Goal: Check status: Check status

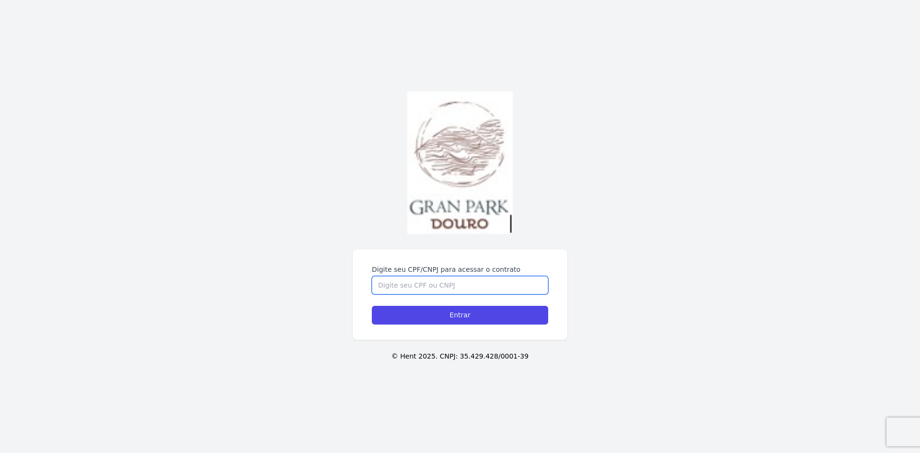
click at [424, 285] on input "Digite seu CPF/CNPJ para acessar o contrato" at bounding box center [460, 285] width 176 height 18
type input "09196433612"
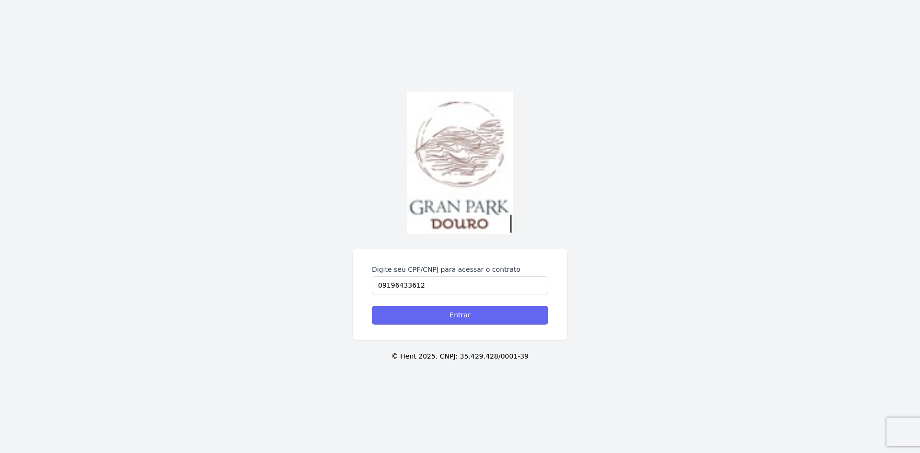
click at [448, 323] on input "Entrar" at bounding box center [460, 315] width 176 height 19
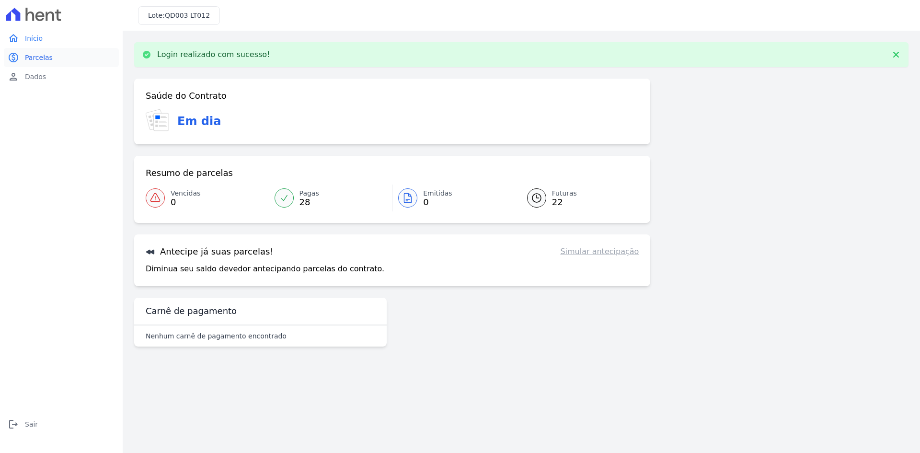
click at [41, 63] on link "paid Parcelas" at bounding box center [61, 57] width 115 height 19
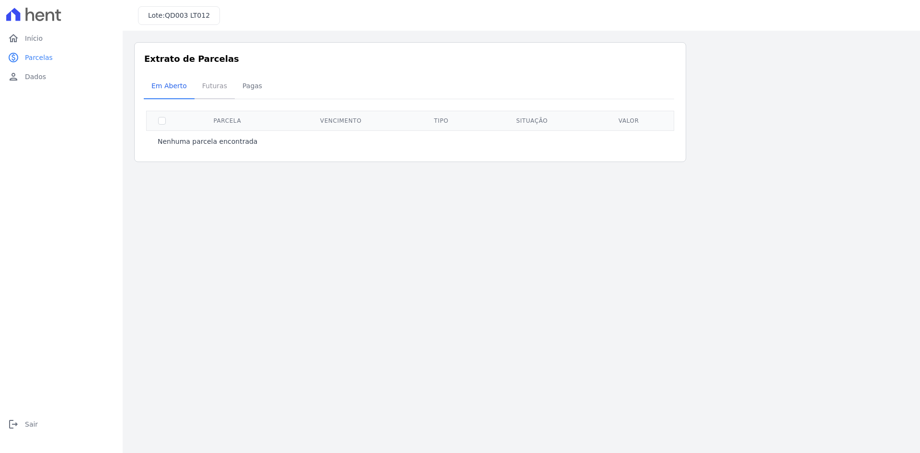
click at [206, 90] on span "Futuras" at bounding box center [214, 85] width 36 height 19
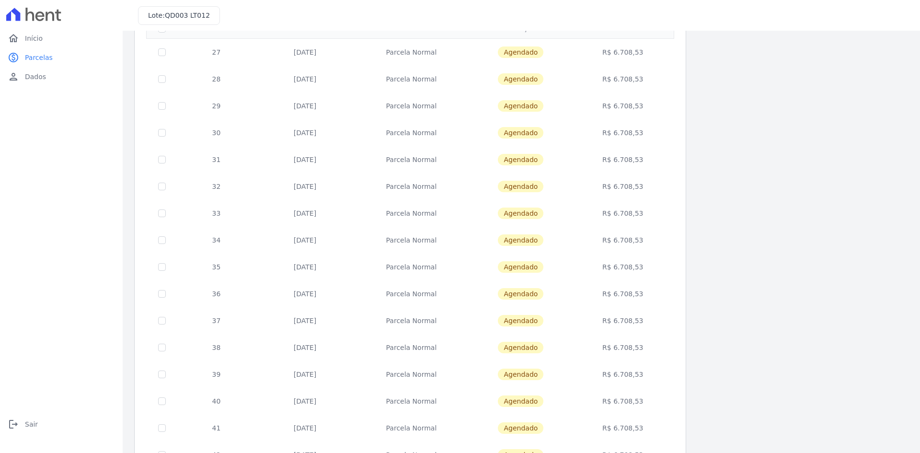
scroll to position [31, 0]
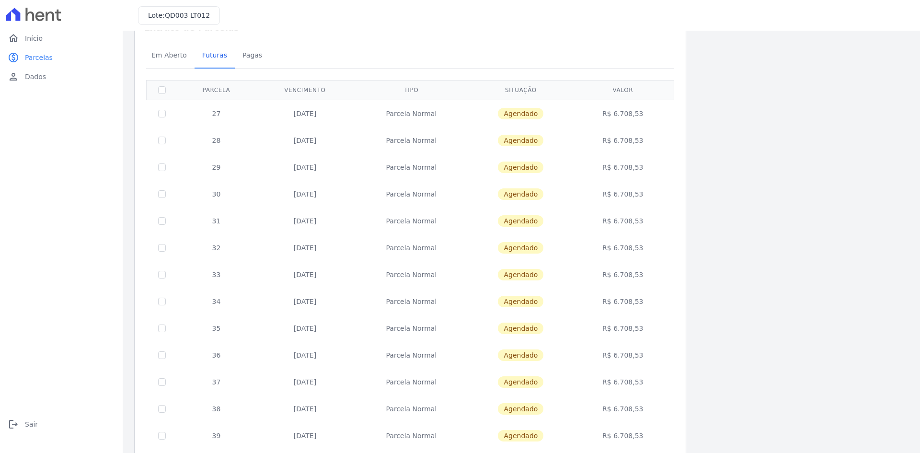
drag, startPoint x: 636, startPoint y: 355, endPoint x: 200, endPoint y: 351, distance: 435.4
click at [195, 356] on tr "36 20/07/2026 Parcela Normal Agendado R$ 6.708,53" at bounding box center [410, 355] width 527 height 27
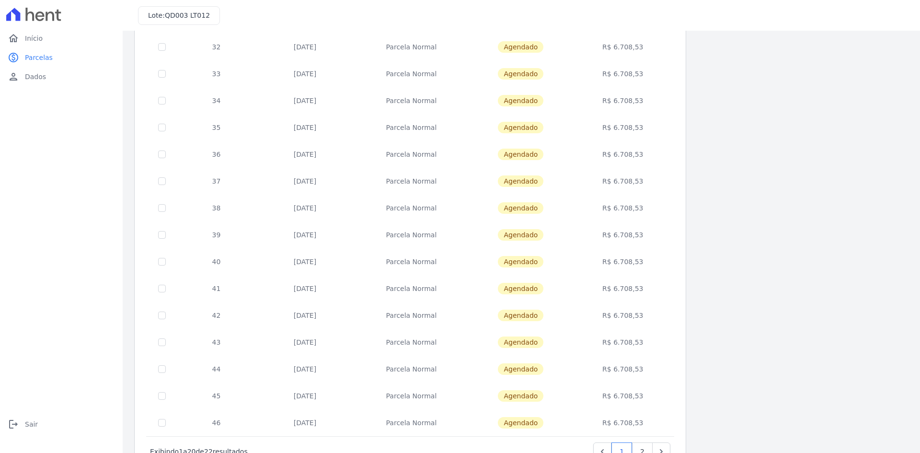
scroll to position [270, 0]
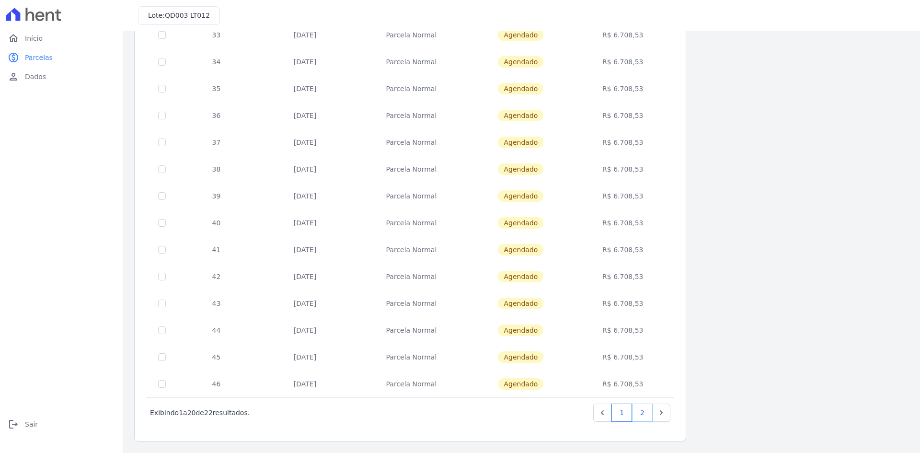
click at [642, 412] on link "2" at bounding box center [642, 412] width 21 height 18
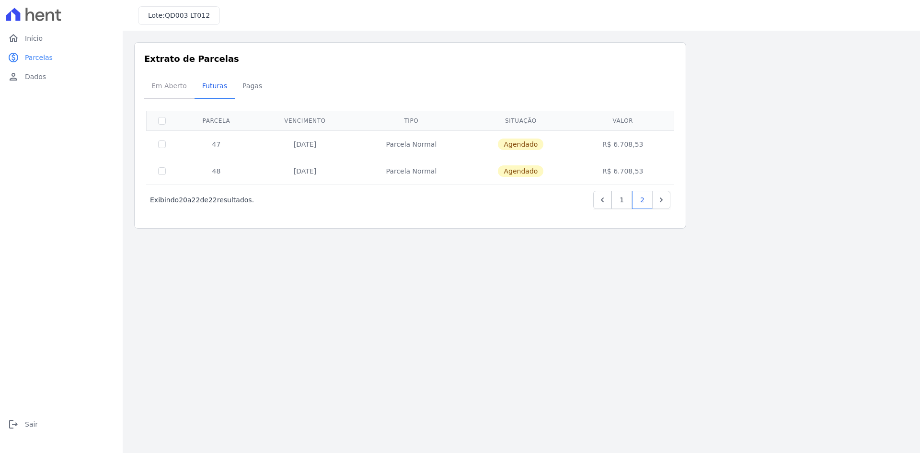
click at [177, 90] on span "Em Aberto" at bounding box center [169, 85] width 47 height 19
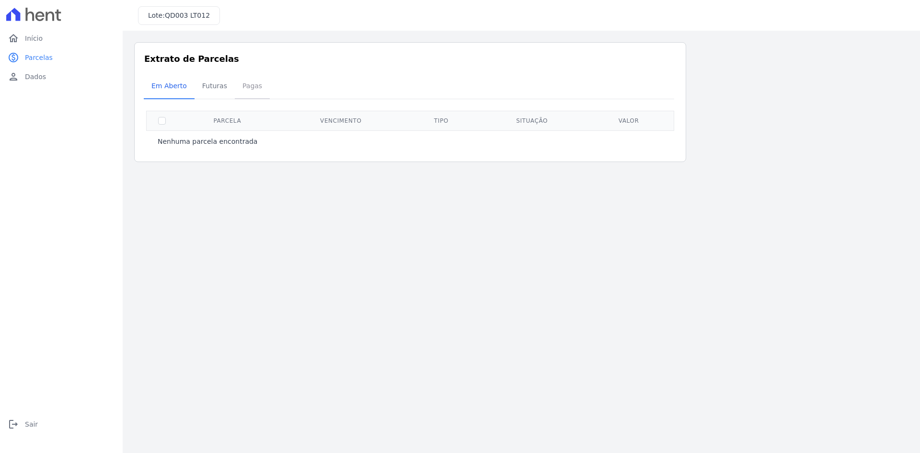
click at [250, 86] on span "Pagas" at bounding box center [252, 85] width 31 height 19
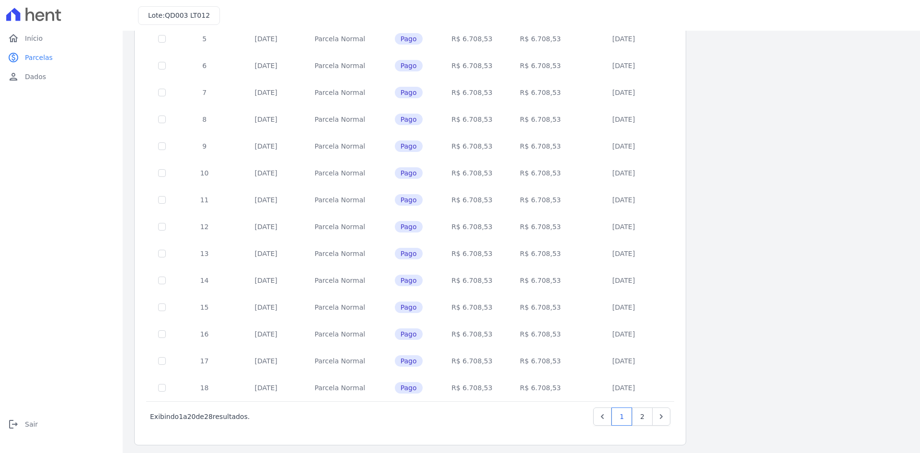
scroll to position [270, 0]
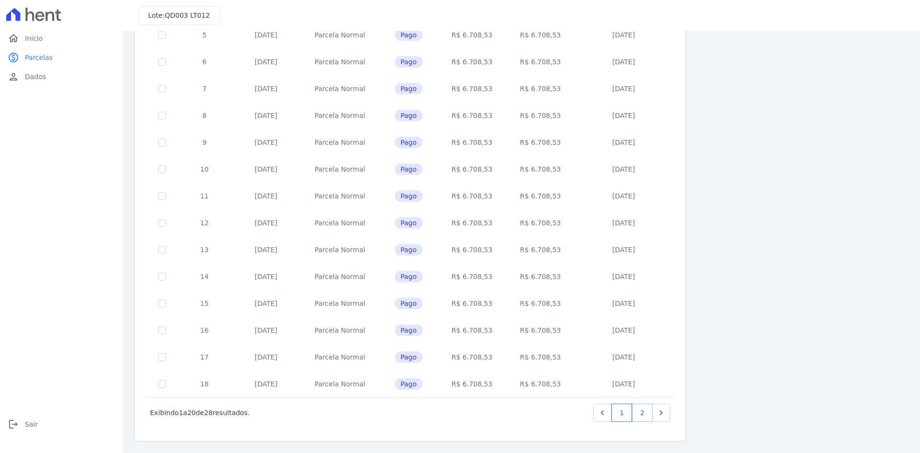
click at [647, 413] on link "2" at bounding box center [642, 412] width 21 height 18
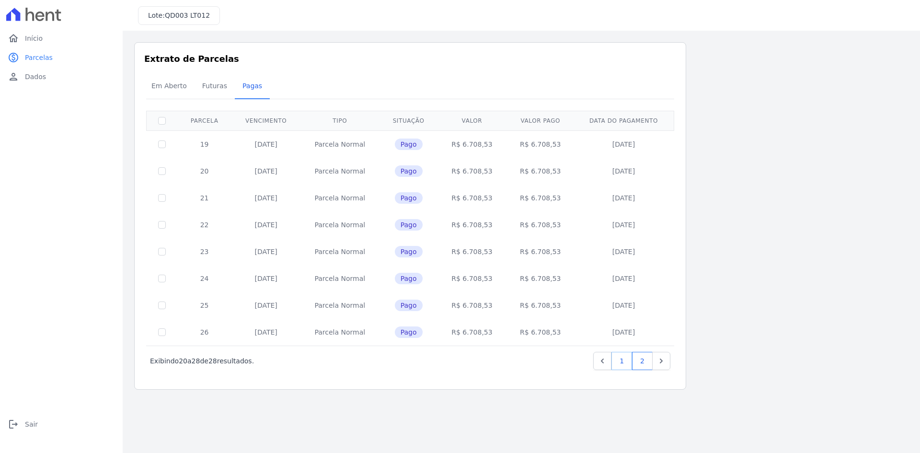
click at [617, 362] on link "1" at bounding box center [621, 361] width 21 height 18
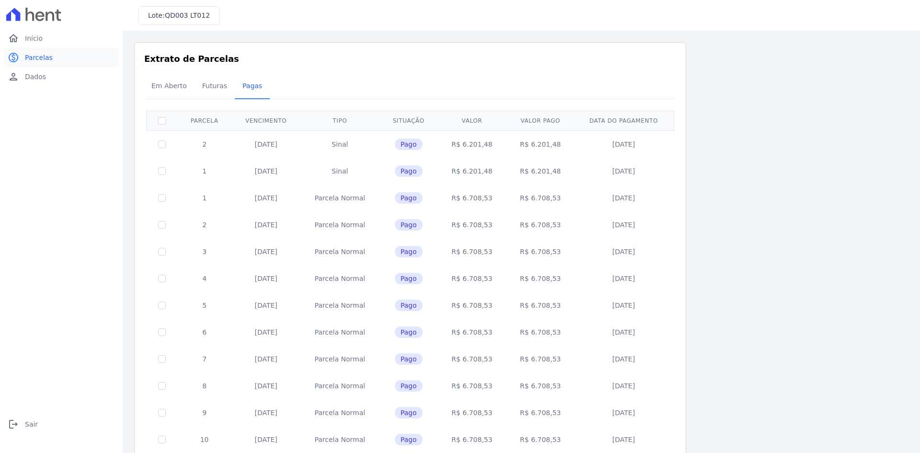
click at [40, 58] on span "Parcelas" at bounding box center [39, 58] width 28 height 10
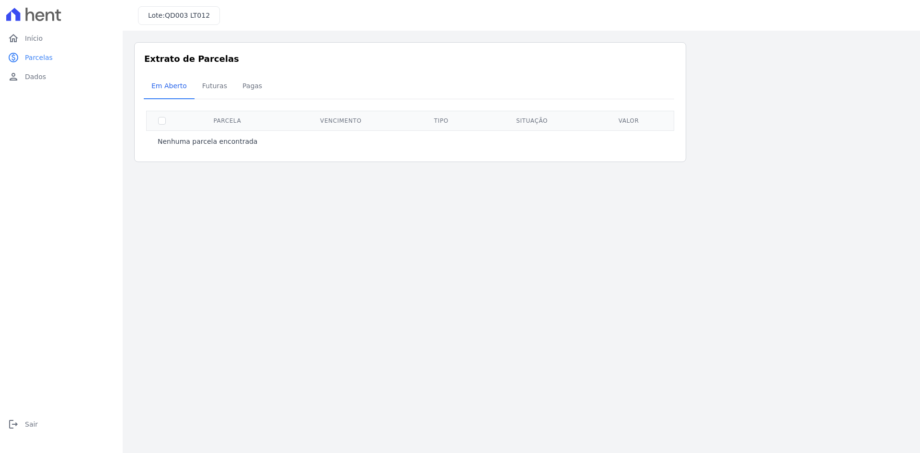
click at [40, 58] on span "Parcelas" at bounding box center [39, 58] width 28 height 10
click at [210, 91] on span "Futuras" at bounding box center [214, 85] width 36 height 19
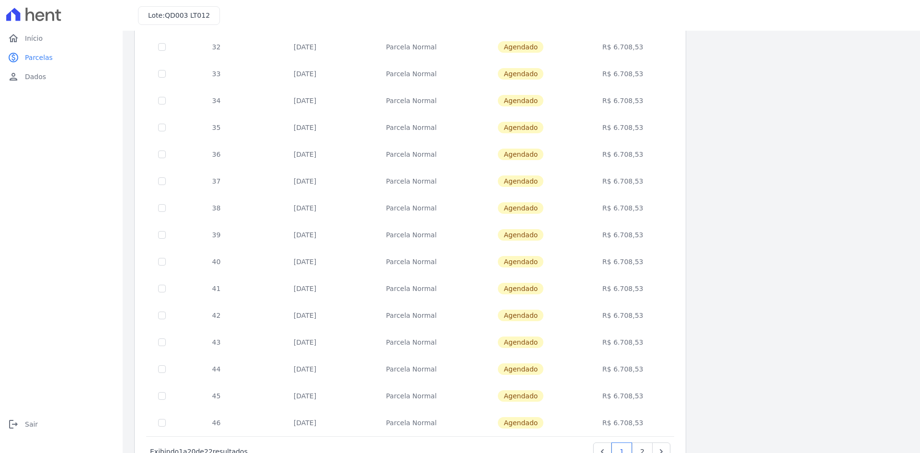
scroll to position [270, 0]
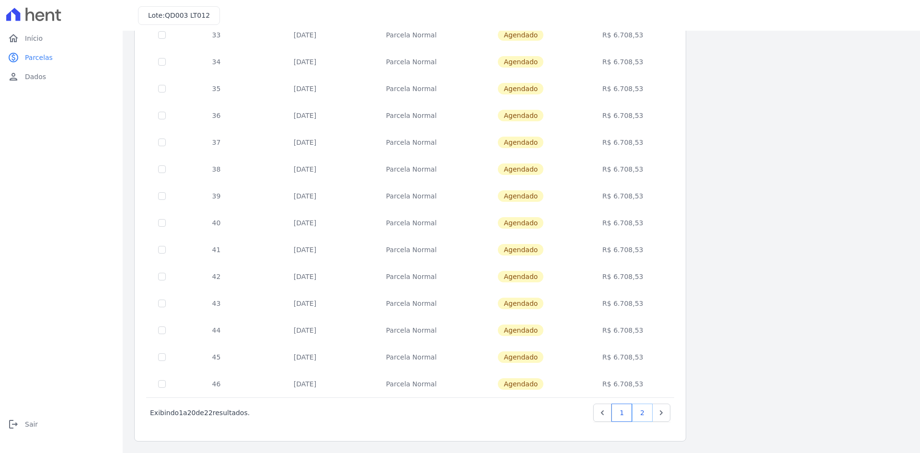
click at [643, 412] on link "2" at bounding box center [642, 412] width 21 height 18
